Goal: Communication & Community: Ask a question

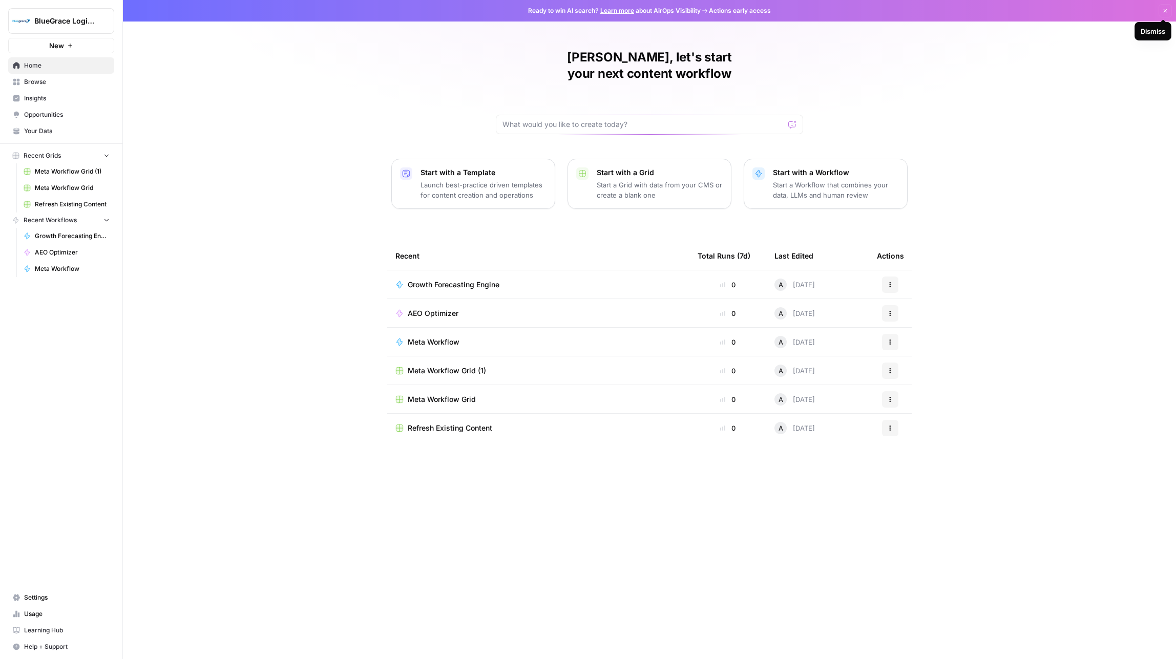
click at [1166, 9] on icon "button" at bounding box center [1166, 11] width 4 height 4
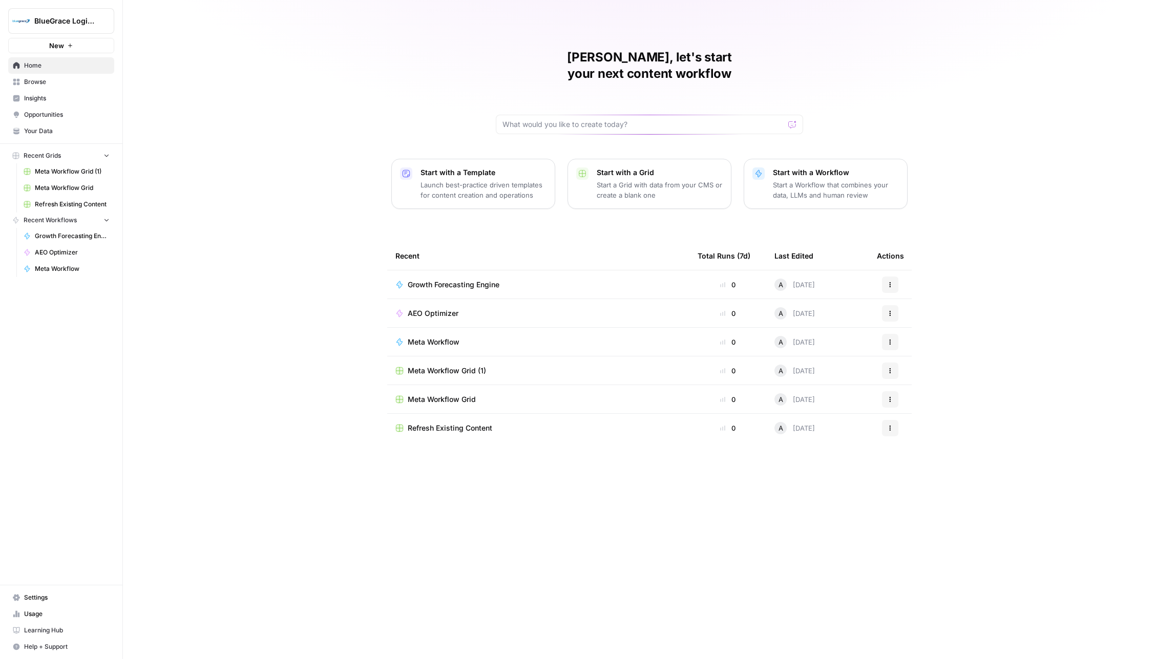
click at [35, 78] on span "Browse" at bounding box center [67, 81] width 86 height 9
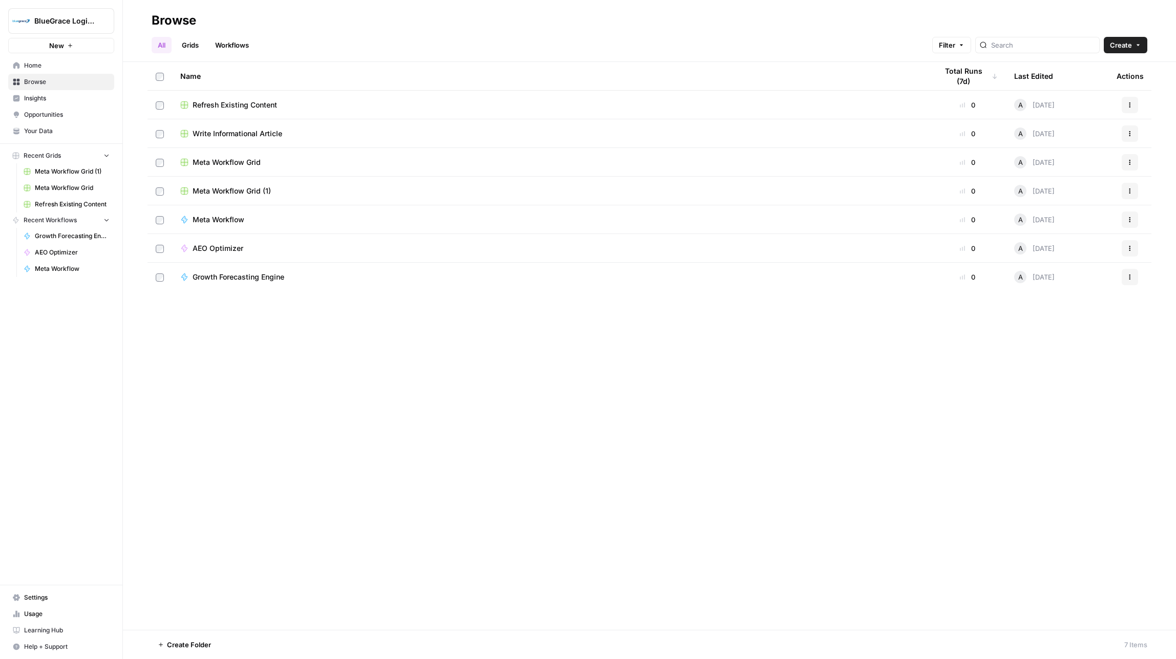
click at [50, 113] on span "Opportunities" at bounding box center [67, 114] width 86 height 9
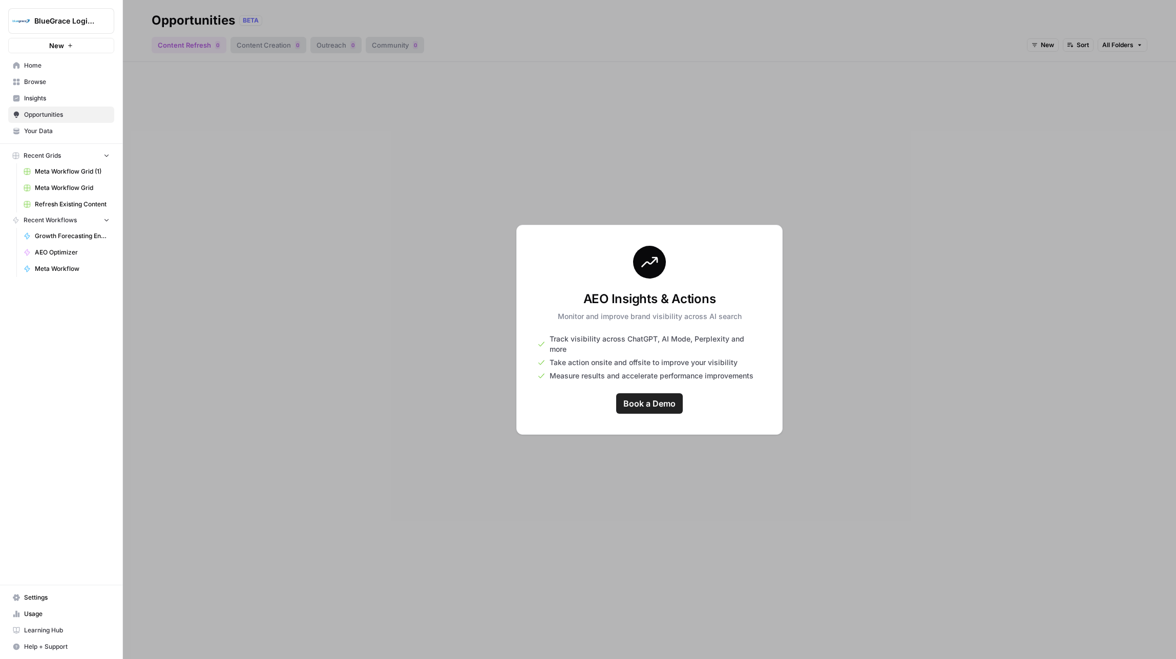
click at [80, 23] on span "BlueGrace Logistics" at bounding box center [65, 21] width 62 height 10
click at [79, 76] on span "BlueGrace Logistics" at bounding box center [94, 77] width 126 height 10
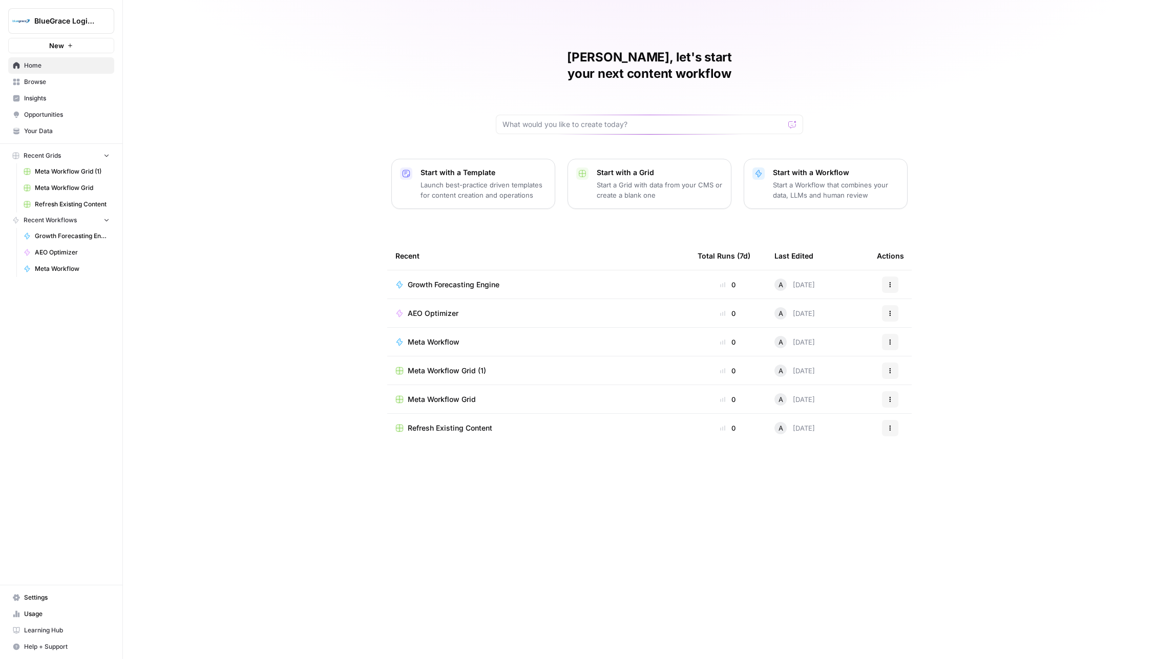
click at [36, 596] on span "Settings" at bounding box center [67, 597] width 86 height 9
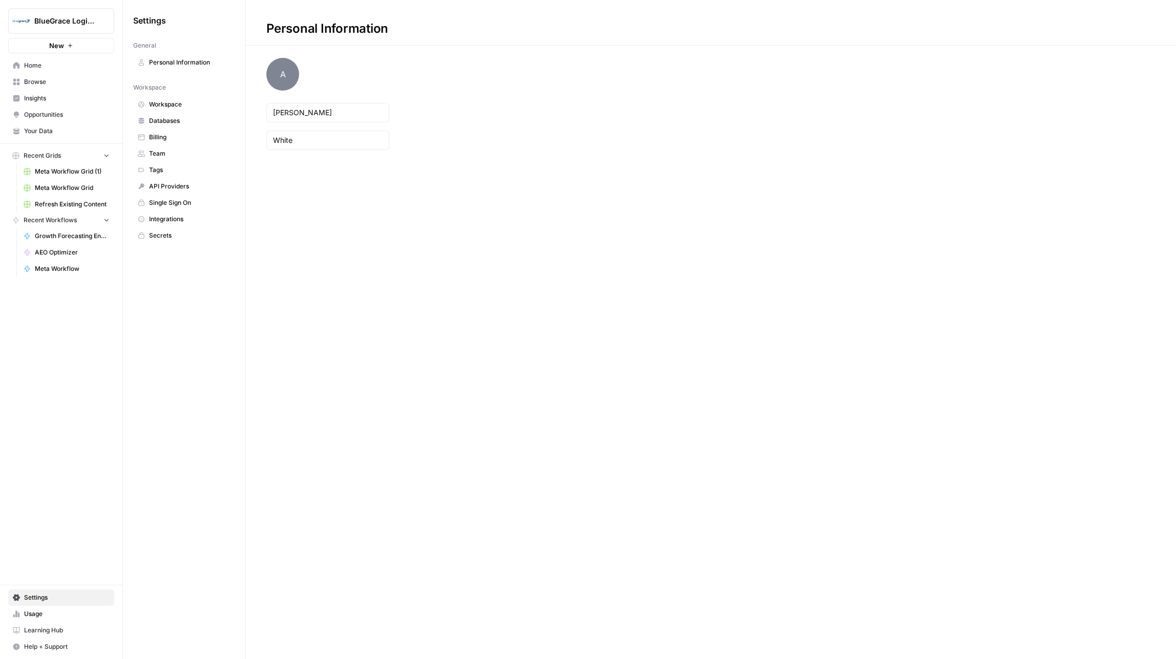
click at [163, 152] on span "Team" at bounding box center [189, 153] width 81 height 9
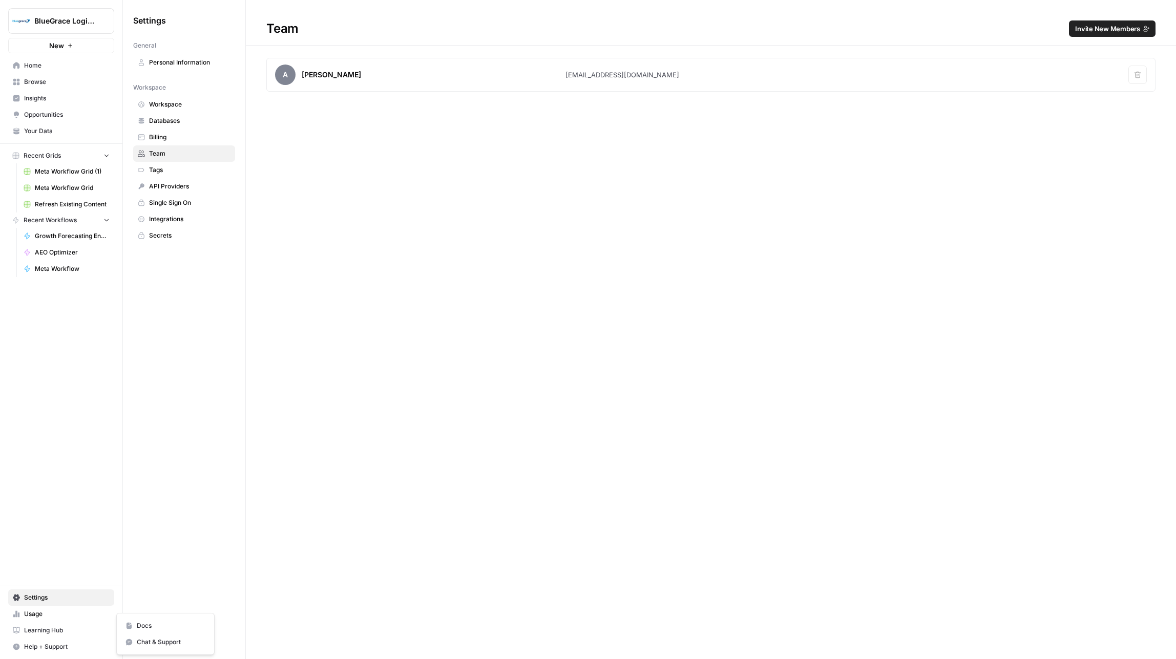
click at [48, 643] on span "Help + Support" at bounding box center [67, 646] width 86 height 9
drag, startPoint x: 153, startPoint y: 640, endPoint x: 253, endPoint y: 633, distance: 100.1
click at [153, 639] on span "Chat & Support" at bounding box center [171, 642] width 69 height 9
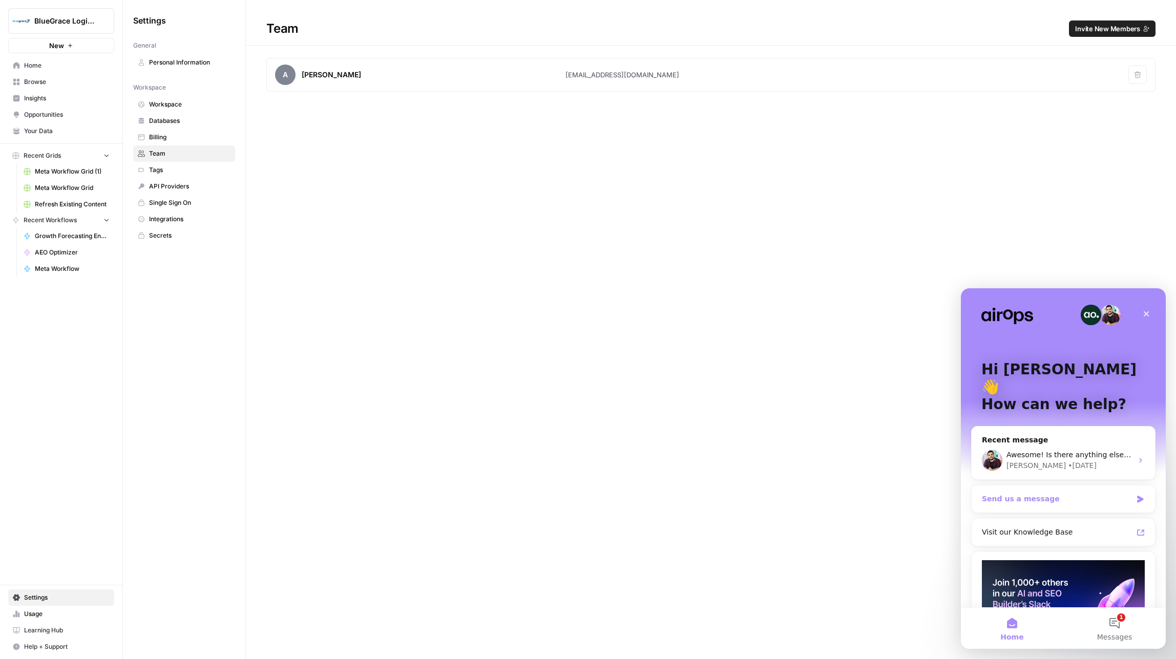
click at [1079, 486] on div "Send us a message" at bounding box center [1063, 499] width 183 height 27
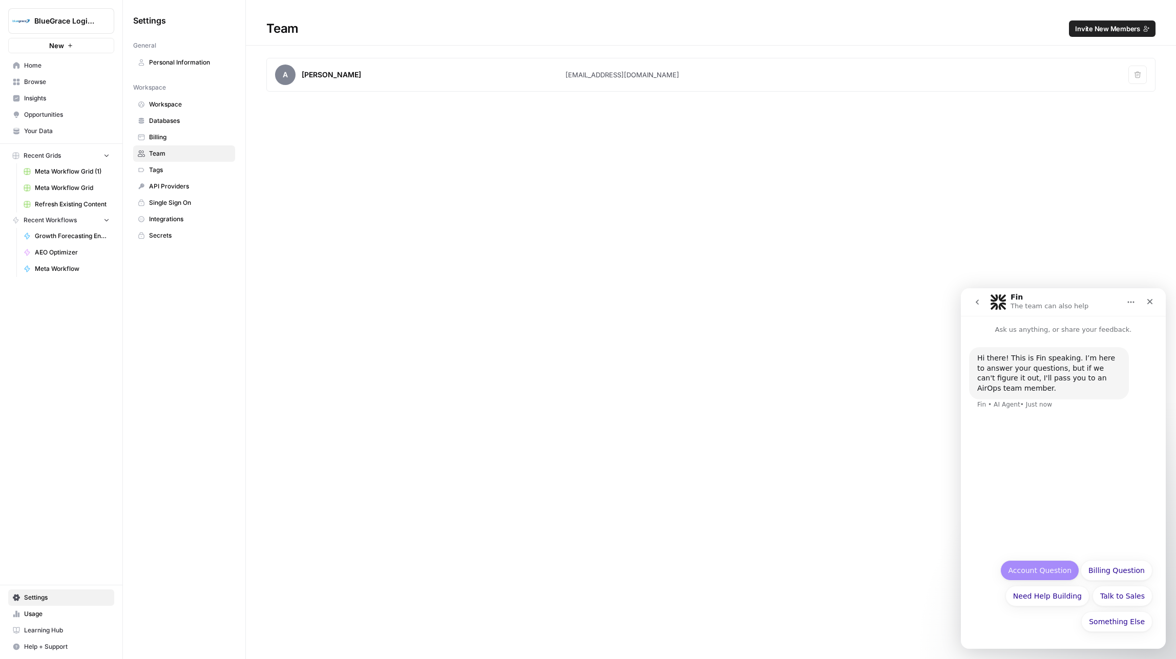
click at [1044, 569] on button "Account Question" at bounding box center [1039, 570] width 79 height 20
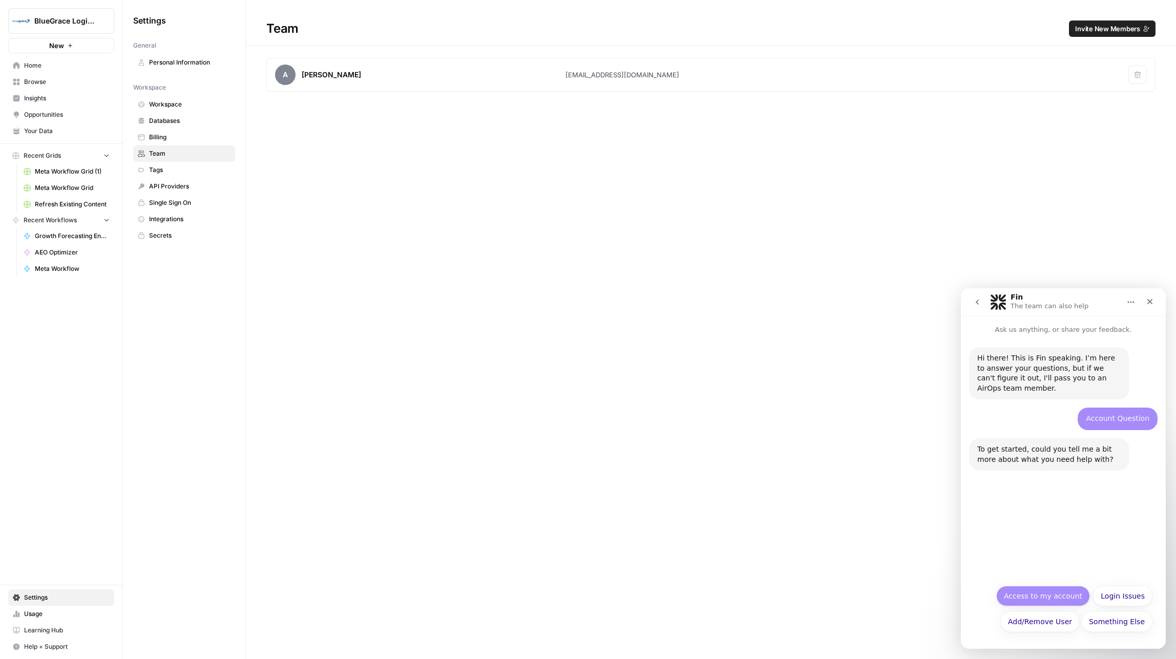
click at [1037, 594] on button "Access to my account" at bounding box center [1043, 596] width 94 height 20
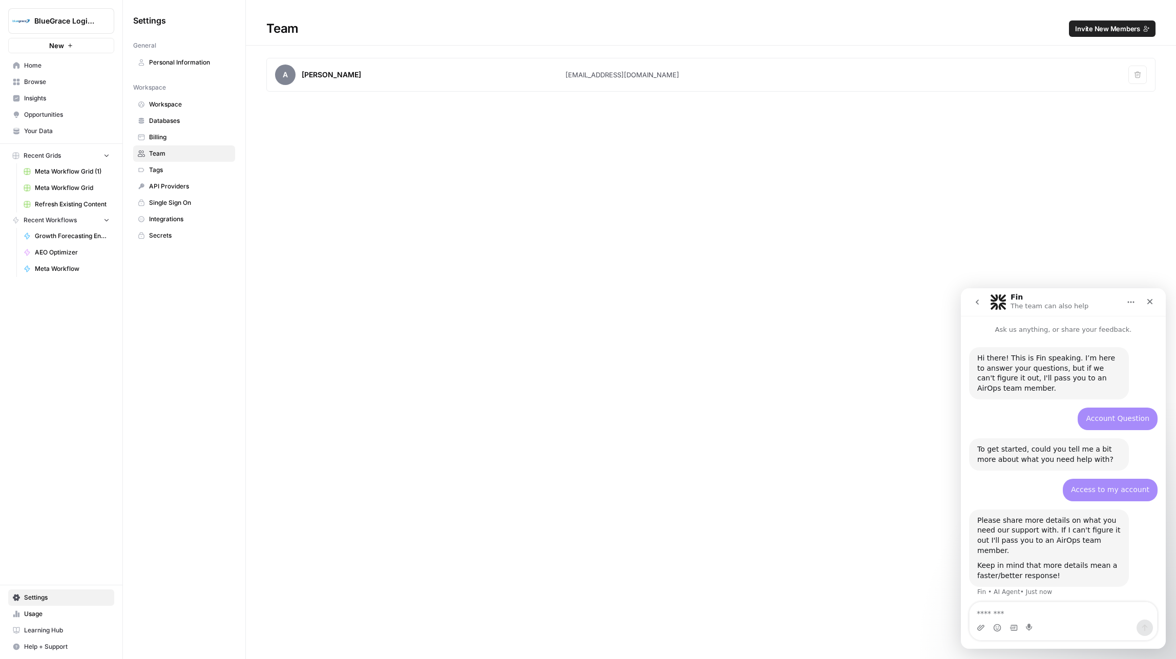
scroll to position [6, 0]
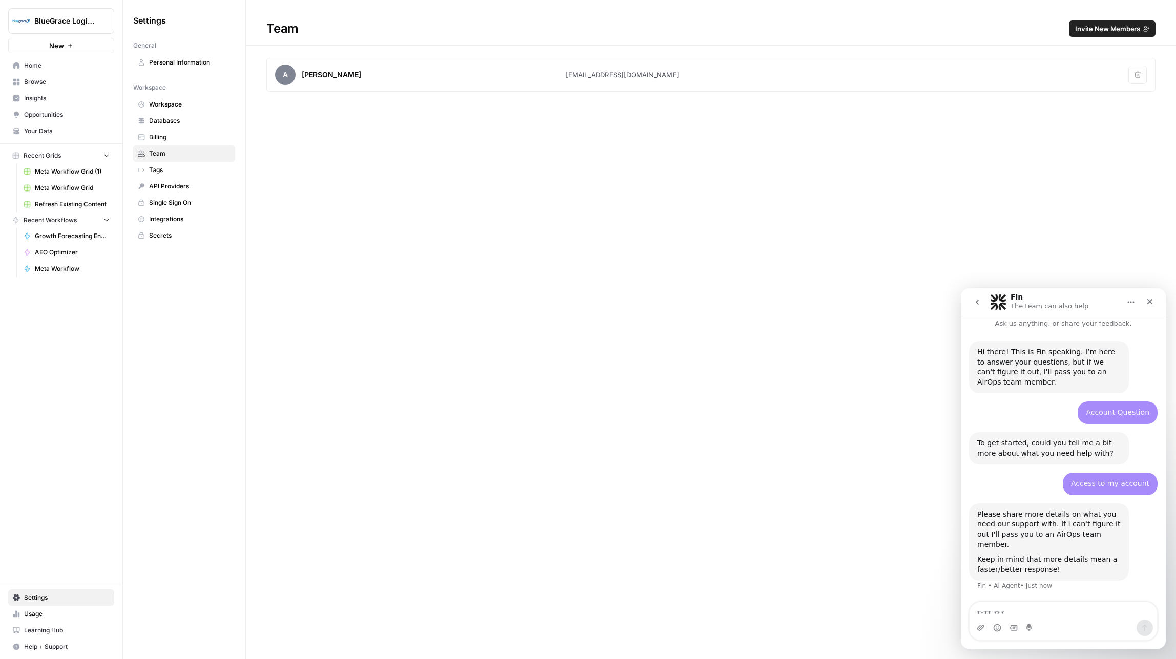
click at [1021, 621] on div "Intercom messenger" at bounding box center [1063, 628] width 187 height 16
click at [1029, 614] on textarea "Message…" at bounding box center [1063, 610] width 187 height 17
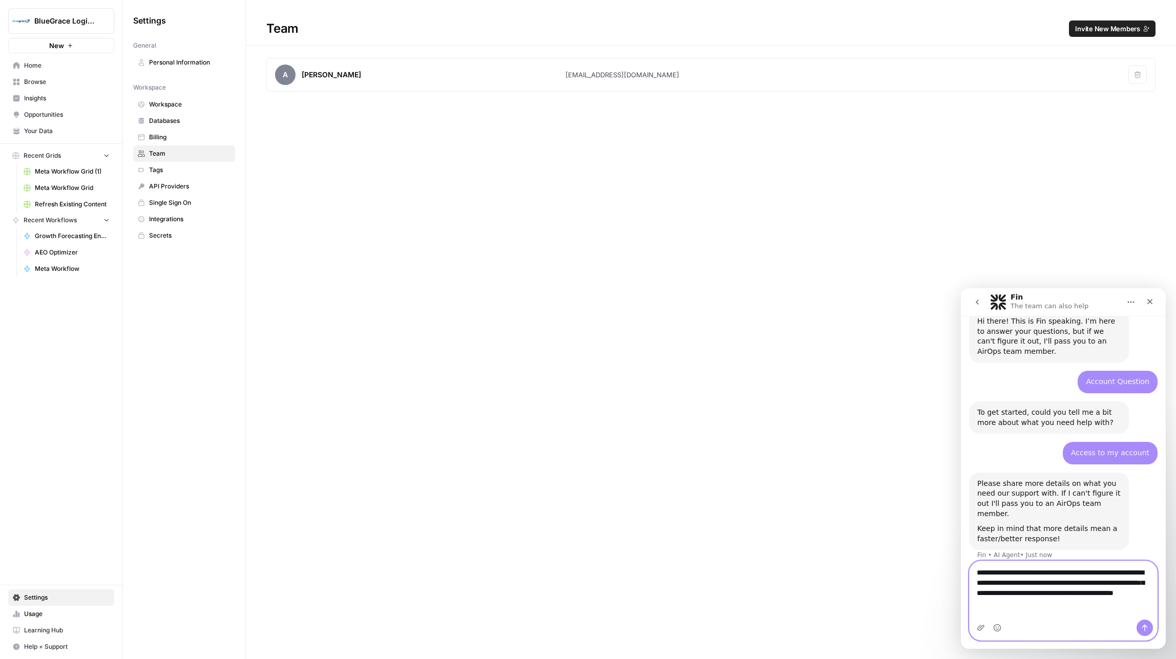
scroll to position [47, 0]
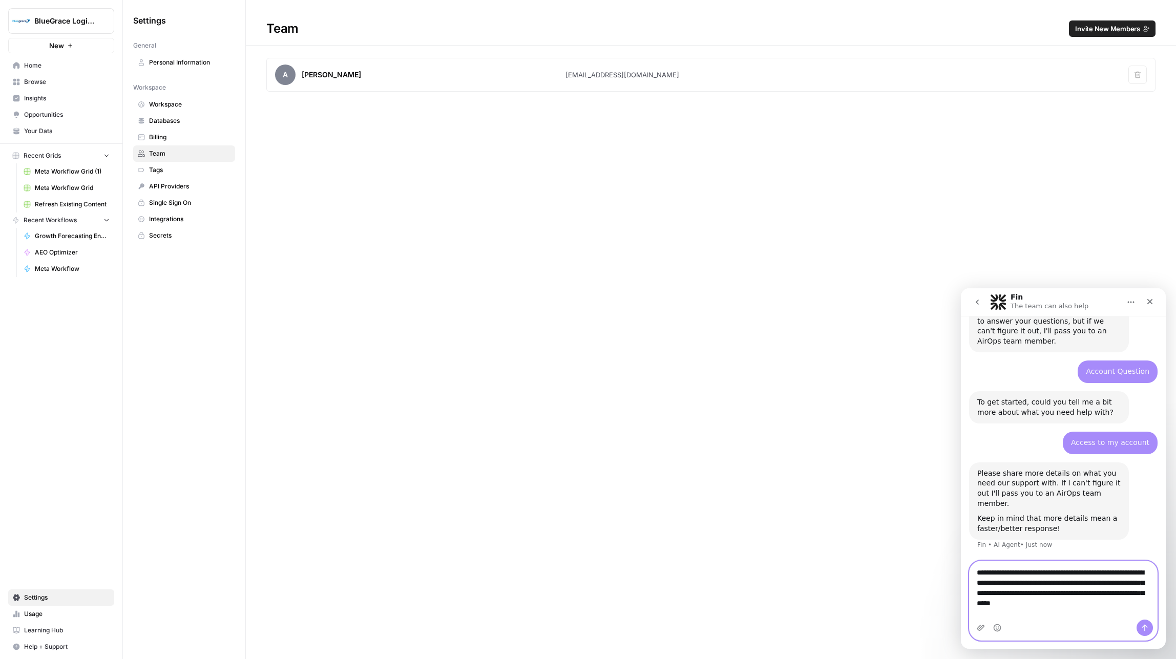
click at [1104, 605] on textarea "**********" at bounding box center [1063, 590] width 187 height 58
type textarea "**********"
click at [1148, 628] on icon "Send a message…" at bounding box center [1145, 628] width 8 height 8
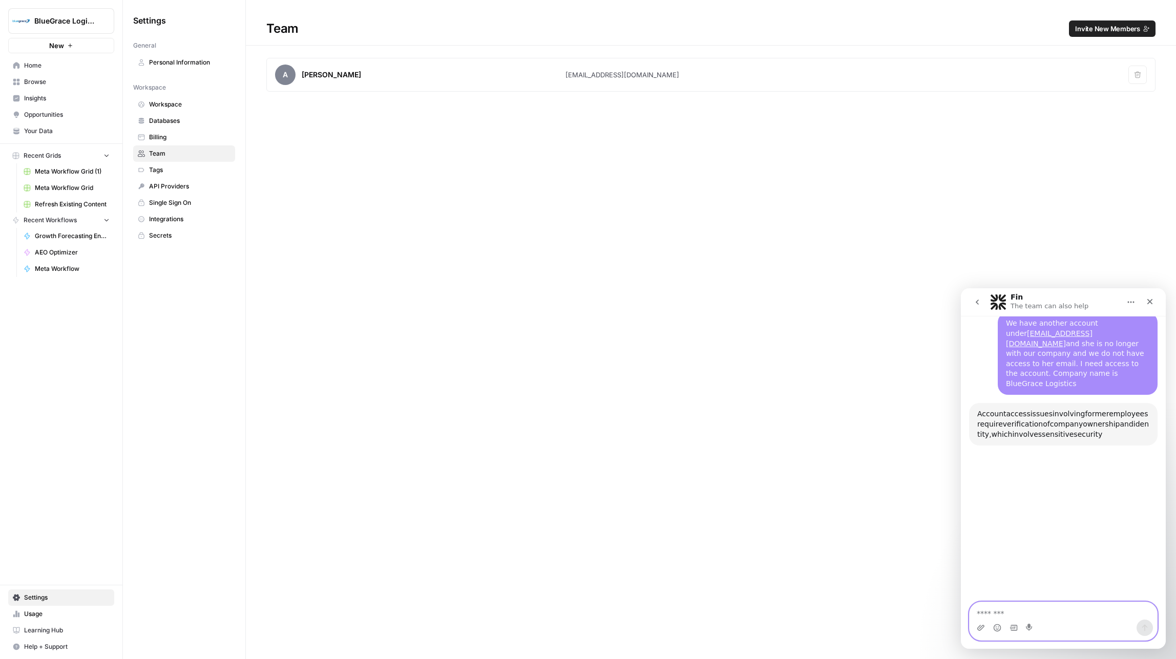
scroll to position [282, 0]
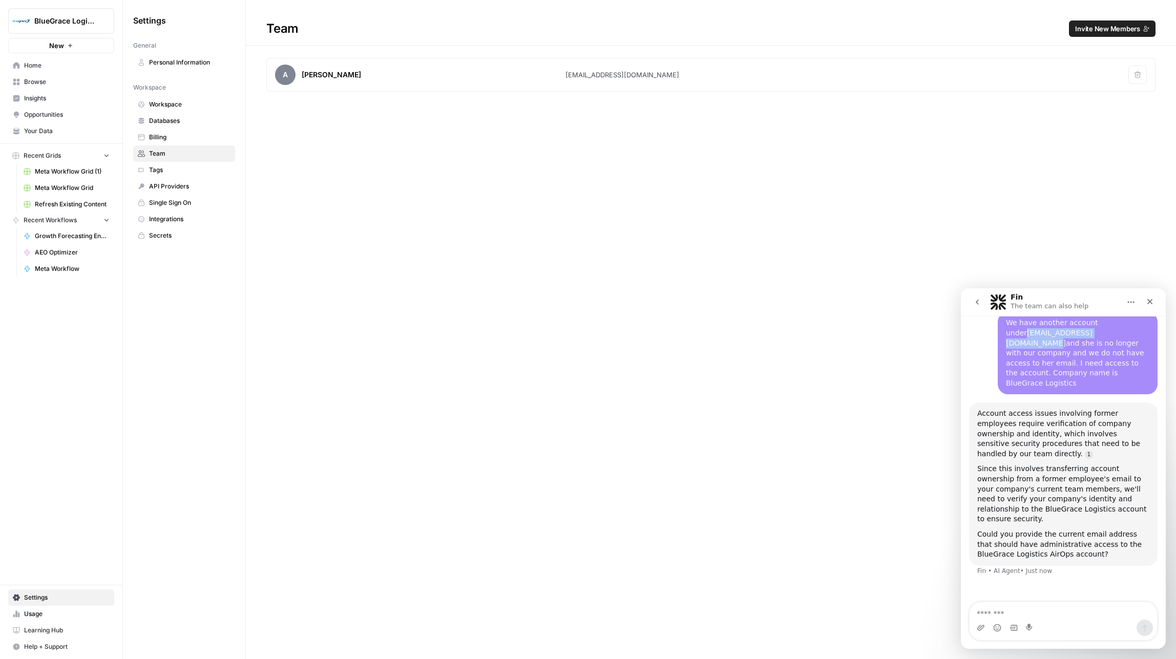
copy link "abenitez@bluegracegroup.com"
click at [1008, 612] on textarea "Message…" at bounding box center [1063, 610] width 187 height 17
paste textarea "**********"
type textarea "**********"
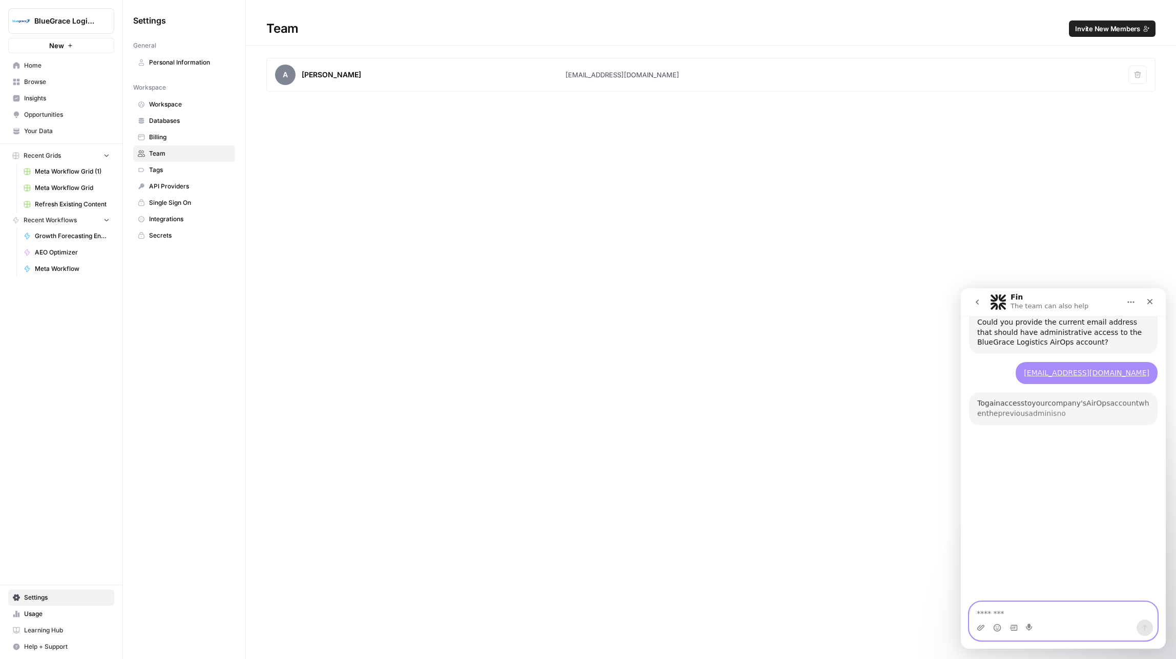
scroll to position [524, 0]
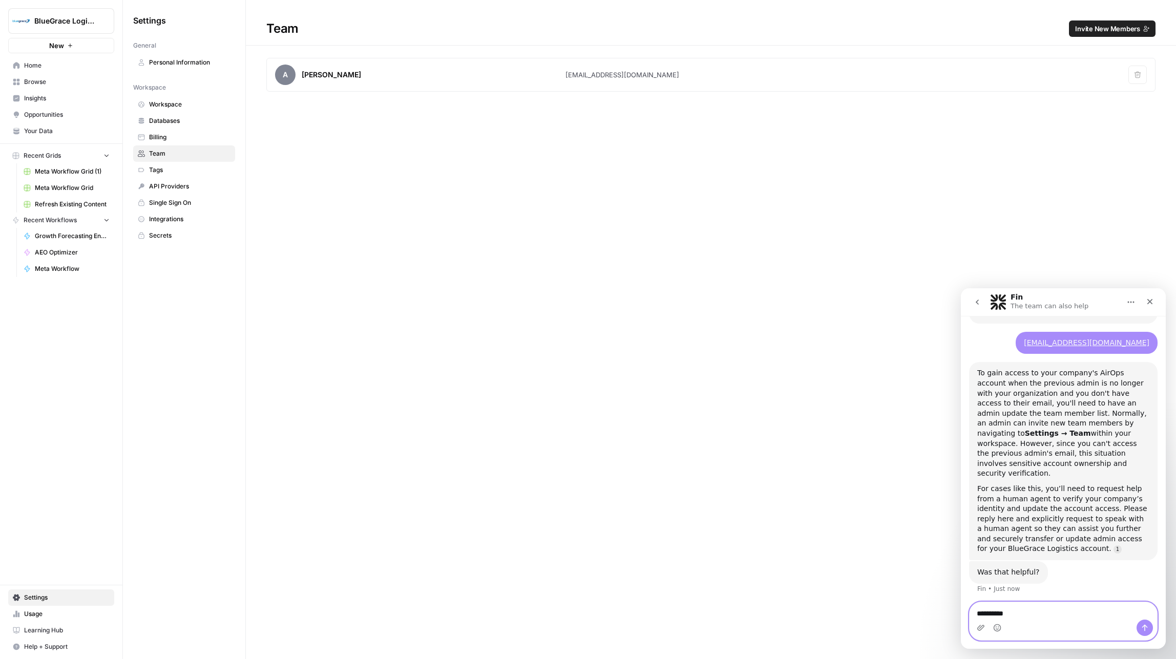
type textarea "**********"
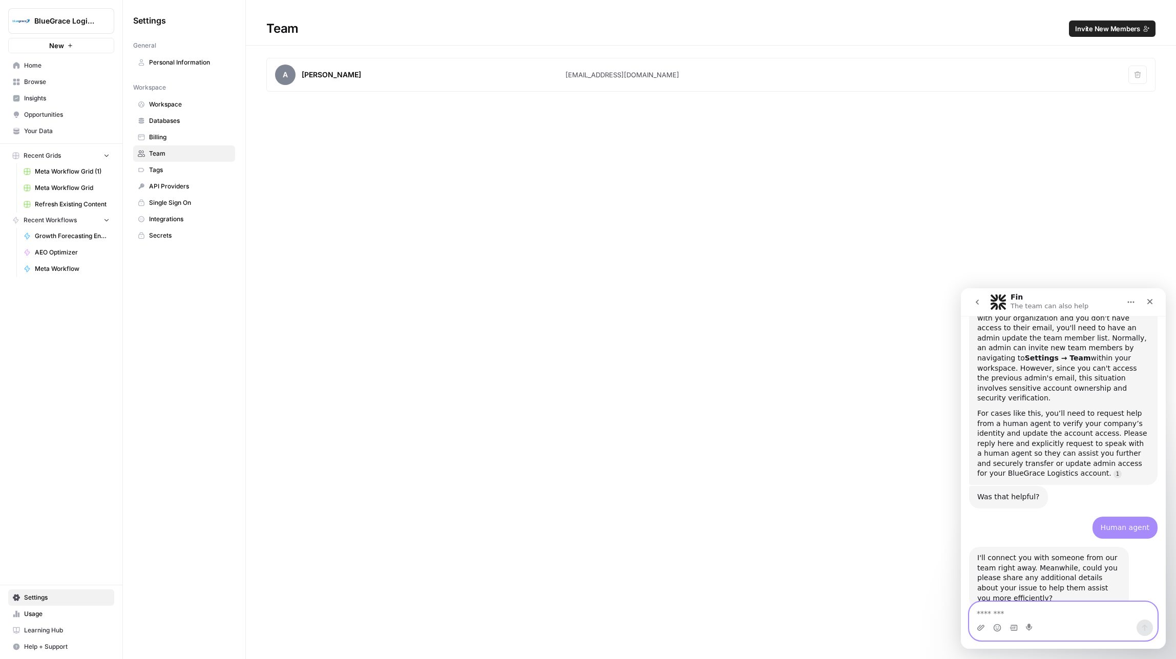
scroll to position [598, 0]
type textarea "**"
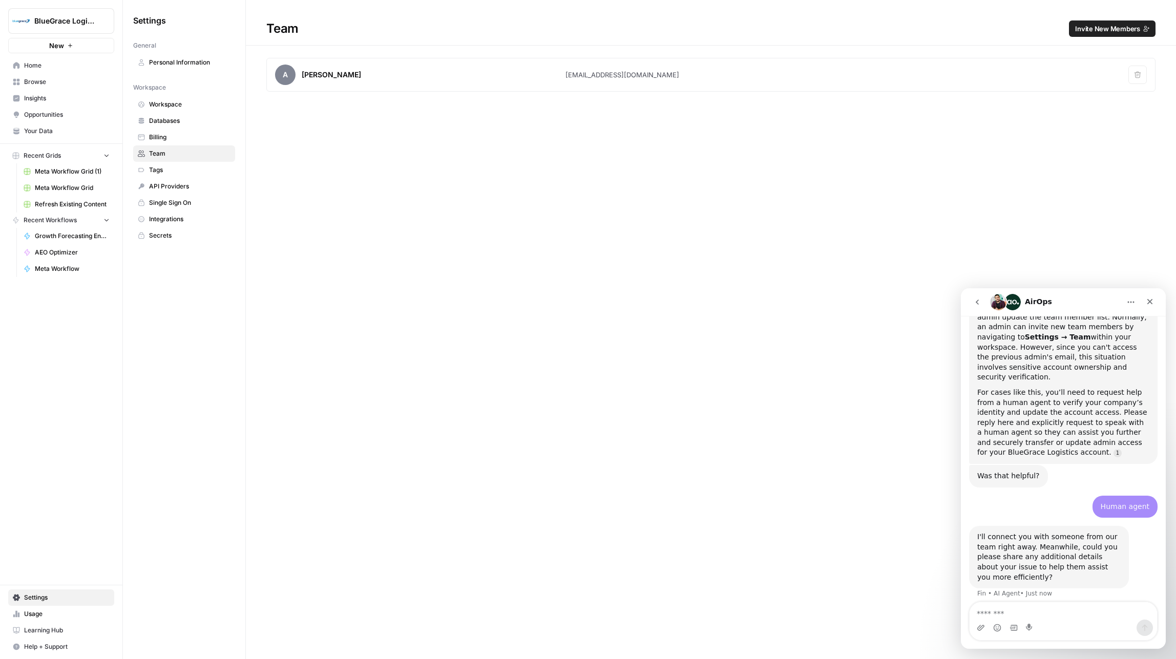
scroll to position [659, 0]
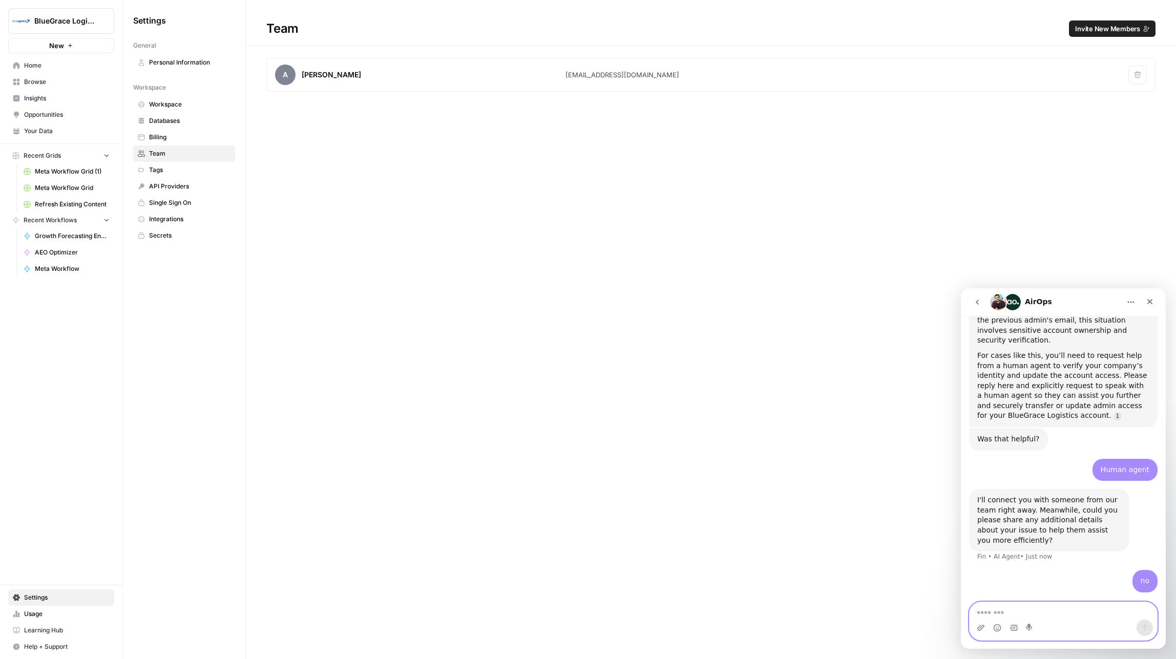
click at [1045, 616] on textarea "Message…" at bounding box center [1063, 610] width 187 height 17
click at [79, 18] on span "BlueGrace Logistics" at bounding box center [65, 21] width 62 height 10
drag, startPoint x: 46, startPoint y: 113, endPoint x: 100, endPoint y: 116, distance: 53.9
click at [46, 113] on span "Log Out" at bounding box center [96, 115] width 140 height 10
